Goal: Transaction & Acquisition: Purchase product/service

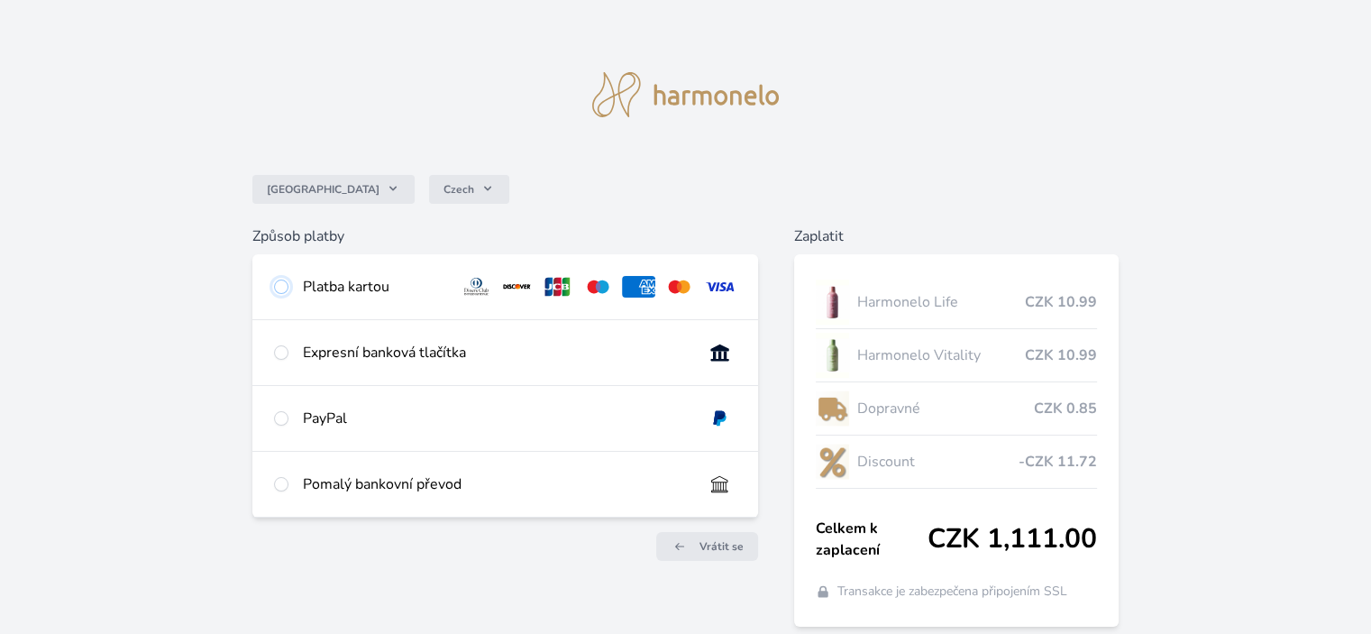
click at [286, 282] on input "radio" at bounding box center [281, 286] width 14 height 14
radio input "true"
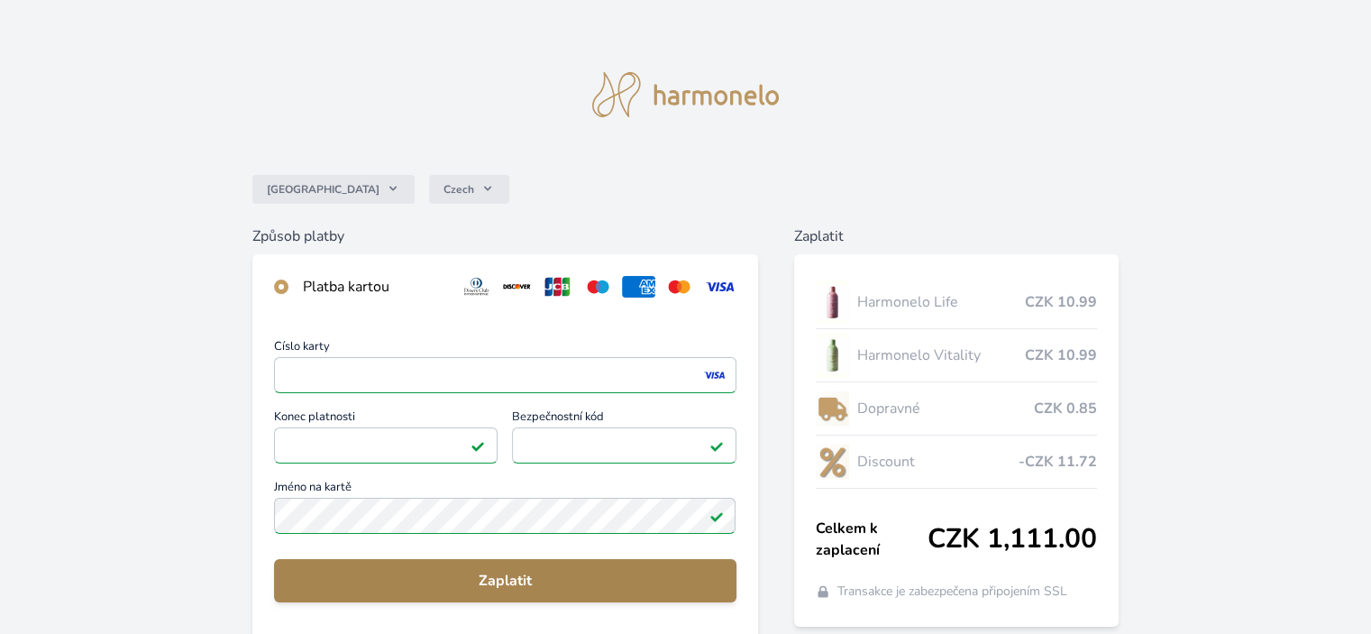
click at [425, 580] on span "Zaplatit" at bounding box center [504, 581] width 433 height 22
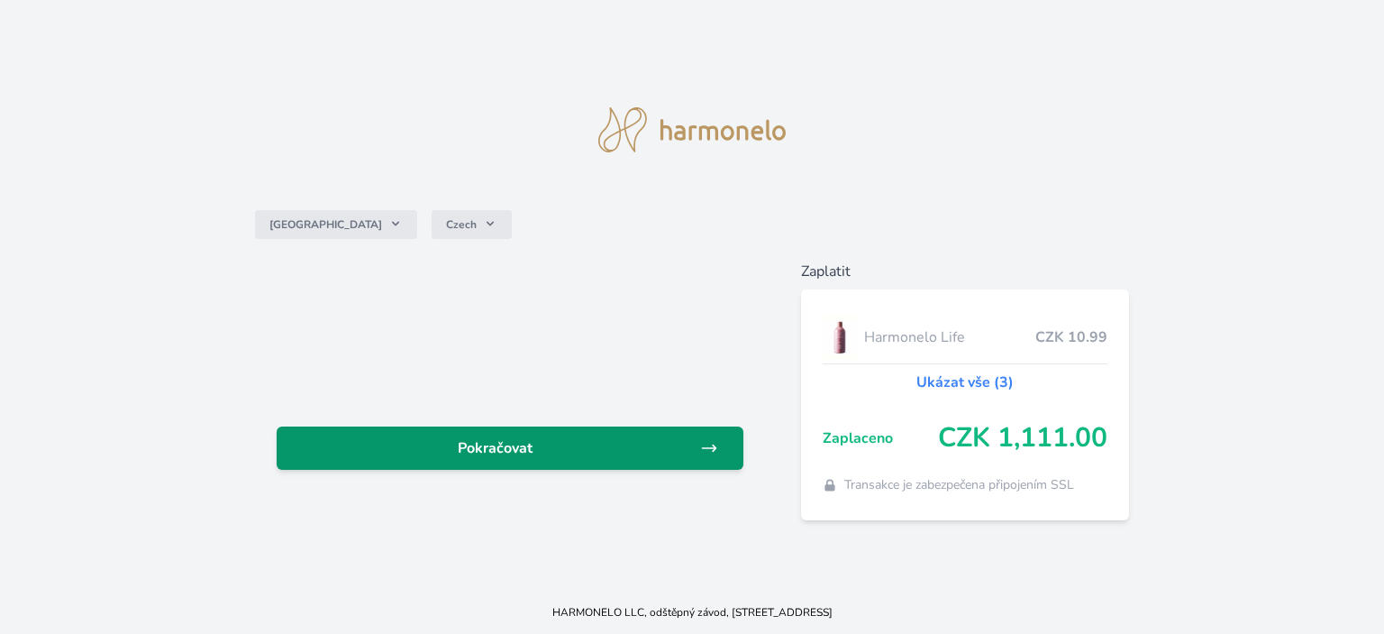
click at [624, 457] on span "Pokračovat" at bounding box center [495, 448] width 409 height 22
